Goal: Information Seeking & Learning: Learn about a topic

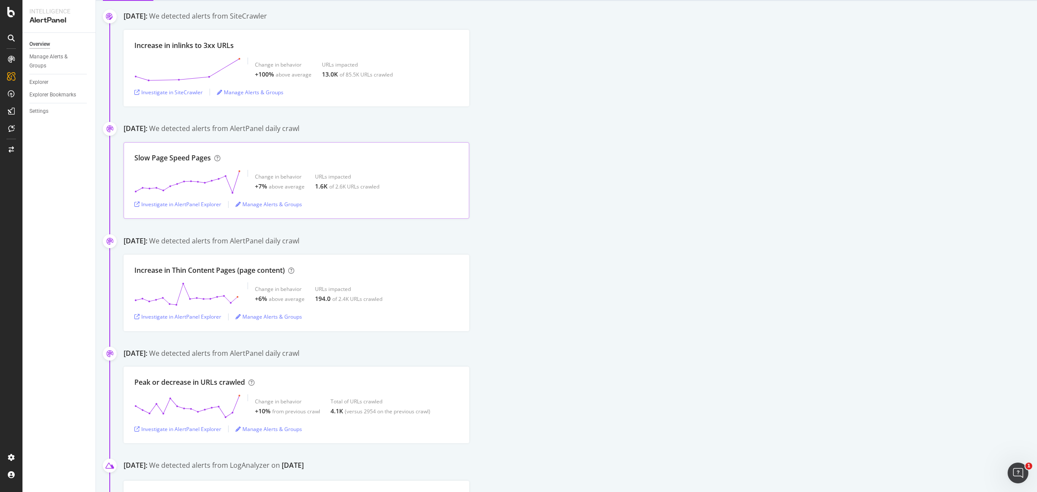
scroll to position [108, 0]
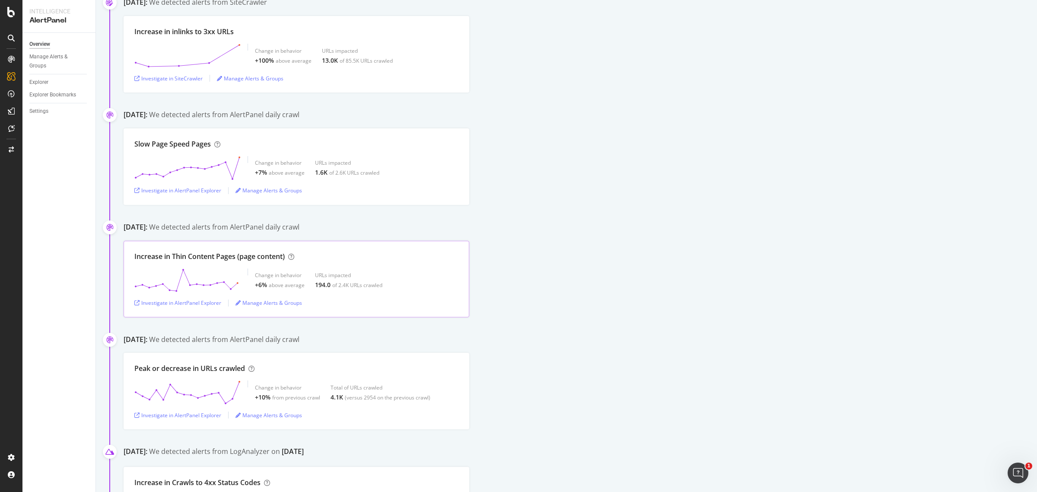
click at [290, 282] on div "above average" at bounding box center [287, 284] width 36 height 7
click at [206, 306] on div "Investigate in AlertPanel Explorer" at bounding box center [177, 302] width 87 height 7
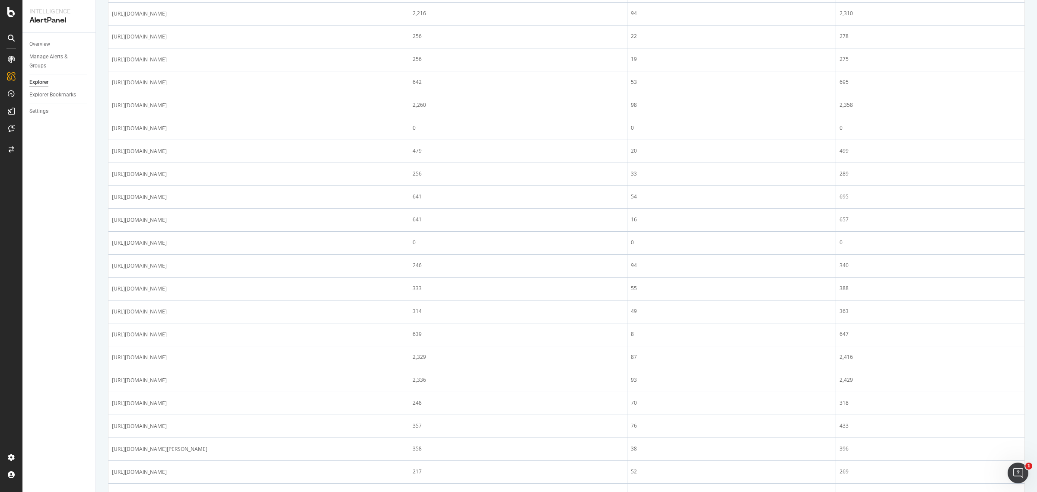
scroll to position [810, 0]
